Goal: Transaction & Acquisition: Purchase product/service

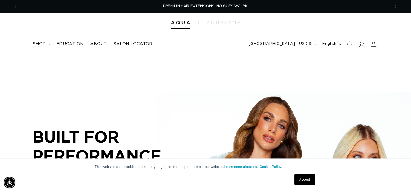
click at [43, 39] on summary "shop" at bounding box center [41, 44] width 24 height 12
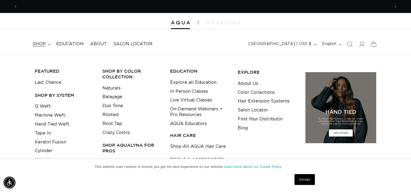
scroll to position [0, 744]
click at [352, 43] on icon "Search" at bounding box center [349, 44] width 6 height 6
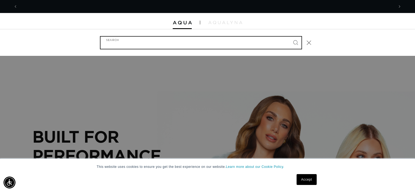
scroll to position [0, 0]
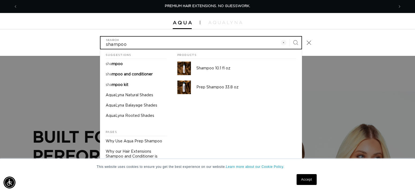
type input "shampoo"
click at [289, 37] on button "Search" at bounding box center [295, 43] width 12 height 12
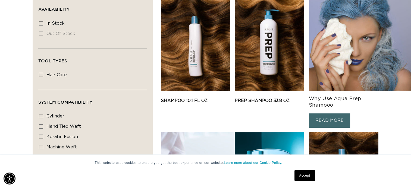
scroll to position [0, 372]
click at [40, 20] on label "In stock In stock (6 products)" at bounding box center [91, 23] width 104 height 10
click at [40, 21] on input "In stock In stock (6 products)" at bounding box center [41, 23] width 4 height 4
checkbox input "true"
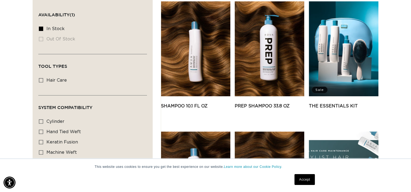
scroll to position [109, 0]
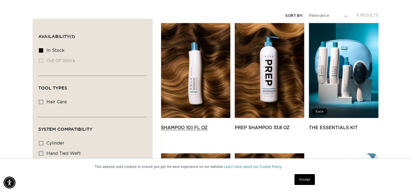
click at [188, 125] on link "Shampoo 10.1 fl oz" at bounding box center [195, 128] width 69 height 7
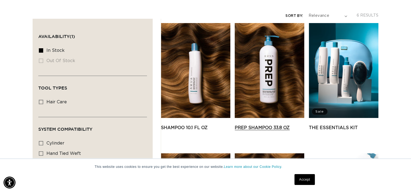
scroll to position [0, 372]
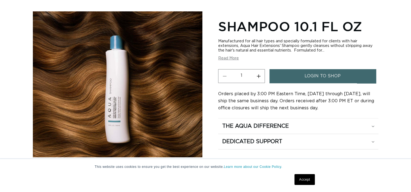
scroll to position [81, 0]
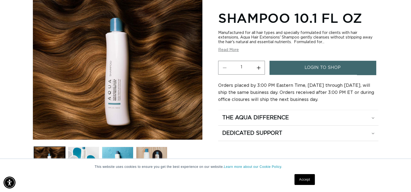
click at [312, 68] on span "login to shop" at bounding box center [322, 68] width 36 height 14
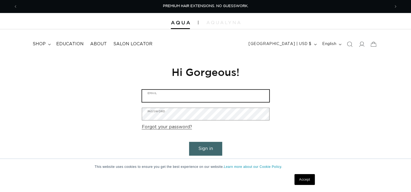
click at [212, 93] on input "Email" at bounding box center [205, 96] width 127 height 12
type input "[EMAIL_ADDRESS][DOMAIN_NAME]"
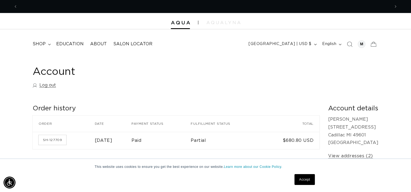
scroll to position [0, 744]
click at [43, 46] on span "shop" at bounding box center [39, 44] width 13 height 6
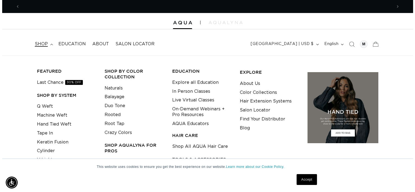
scroll to position [0, 0]
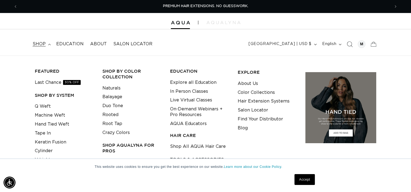
click at [351, 43] on icon "Search" at bounding box center [349, 44] width 6 height 6
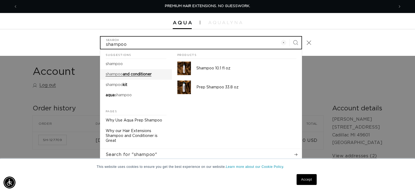
type input "shampoo"
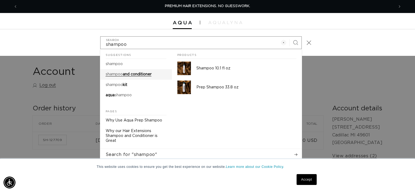
click at [131, 74] on span "and conditioner" at bounding box center [137, 74] width 29 height 4
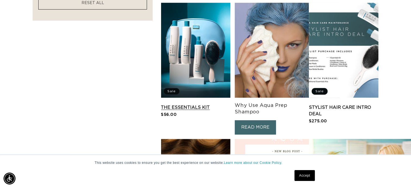
click at [199, 104] on link "The Essentials Kit" at bounding box center [195, 107] width 69 height 7
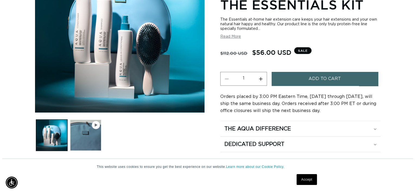
scroll to position [0, 372]
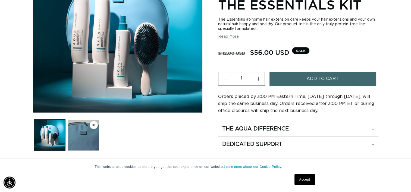
click at [318, 79] on span "Add to cart" at bounding box center [322, 79] width 32 height 14
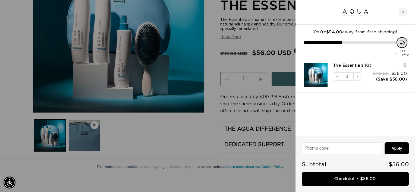
scroll to position [0, 0]
click at [360, 179] on link "Checkout • $56.00" at bounding box center [355, 179] width 107 height 14
